Goal: Find specific page/section: Find specific page/section

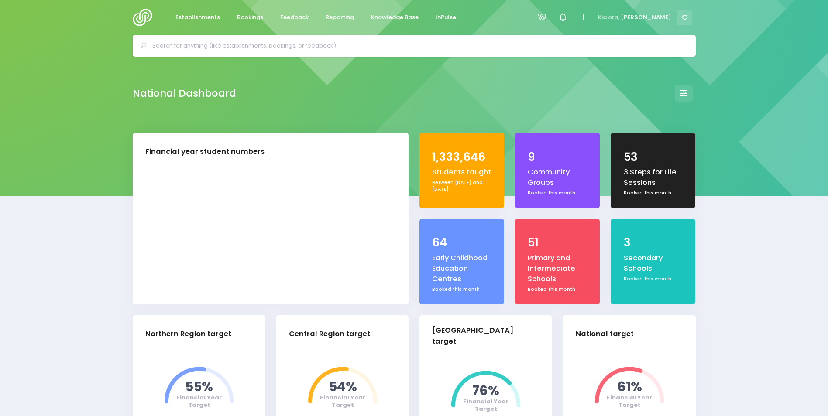
select select "5"
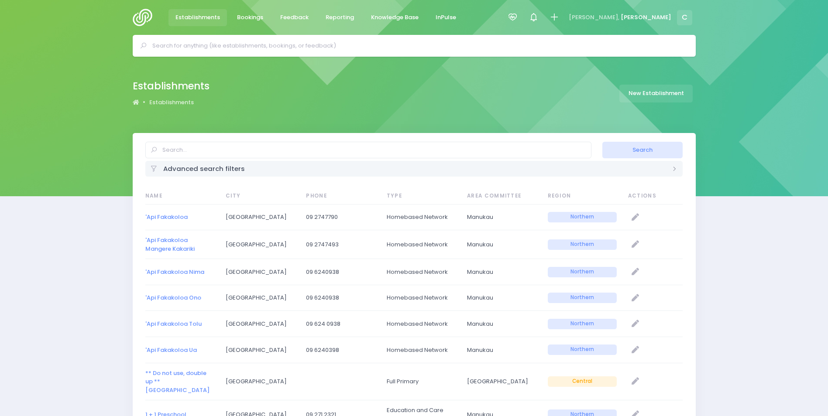
select select "20"
click at [226, 45] on input "text" at bounding box center [417, 45] width 531 height 13
click at [233, 43] on input "text" at bounding box center [417, 45] width 531 height 13
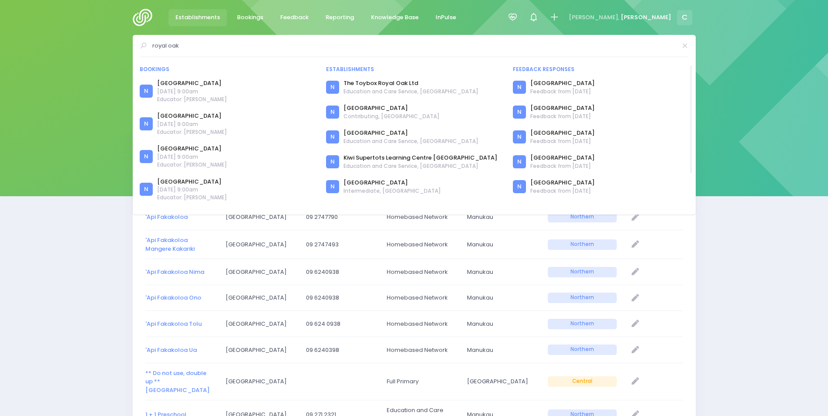
type input "royal oak"
click at [178, 91] on span "14 September 2022 at 9:00am" at bounding box center [192, 92] width 70 height 8
click at [179, 80] on link "Royal Oak School" at bounding box center [192, 83] width 70 height 9
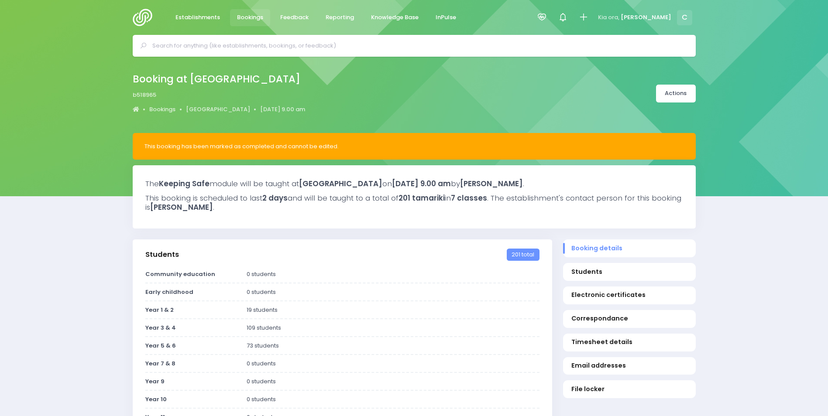
select select "5"
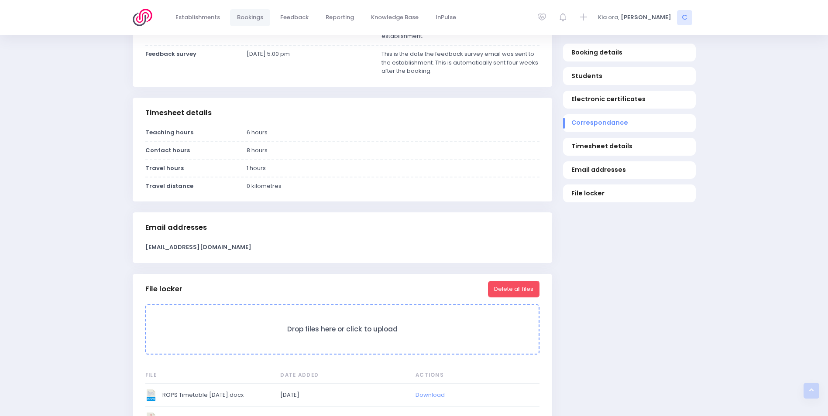
scroll to position [489, 0]
